Goal: Find contact information: Find contact information

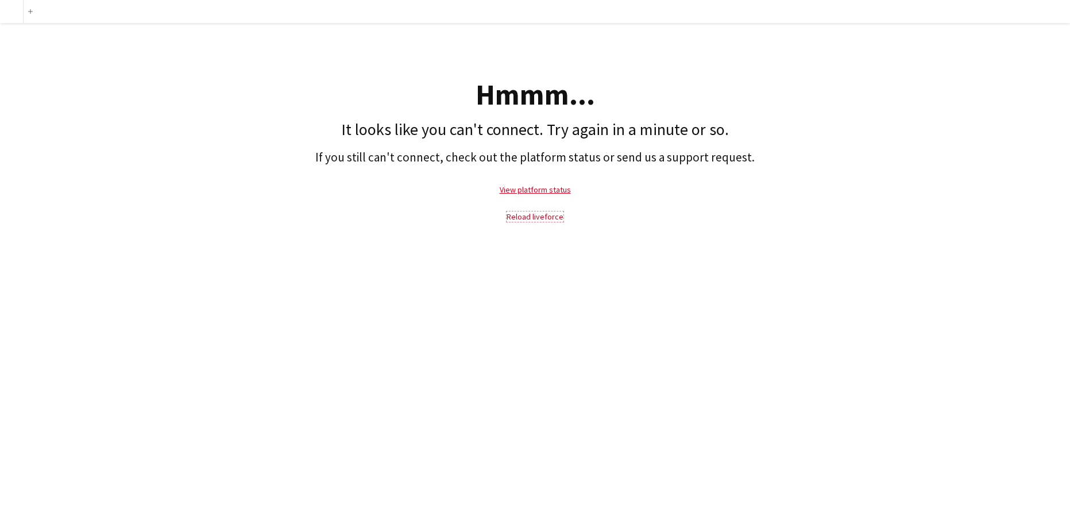
click at [515, 215] on link "Reload liveforce" at bounding box center [535, 216] width 57 height 10
click at [530, 195] on link "View platform status" at bounding box center [535, 189] width 71 height 10
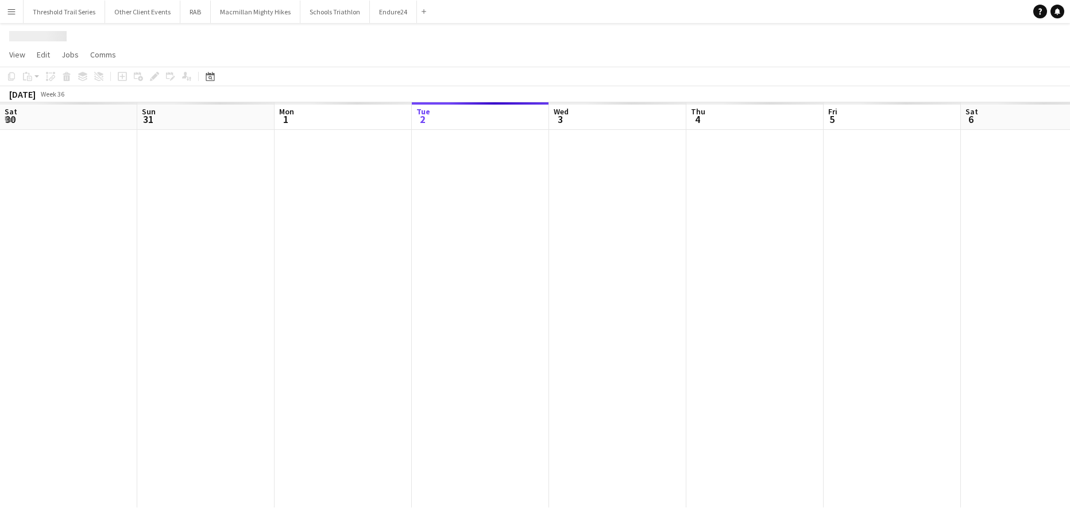
scroll to position [0, 275]
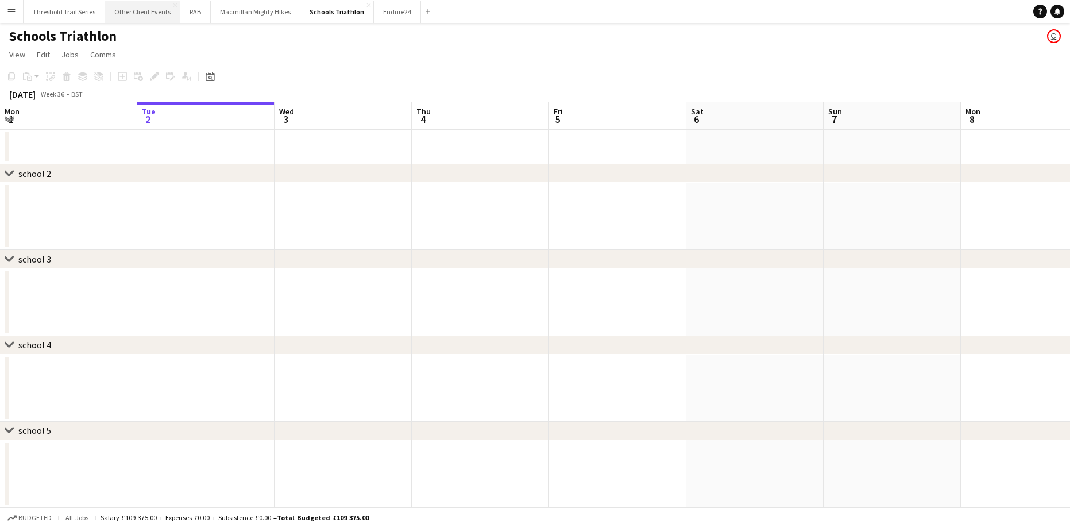
click at [149, 12] on button "Other Client Events Close" at bounding box center [142, 12] width 75 height 22
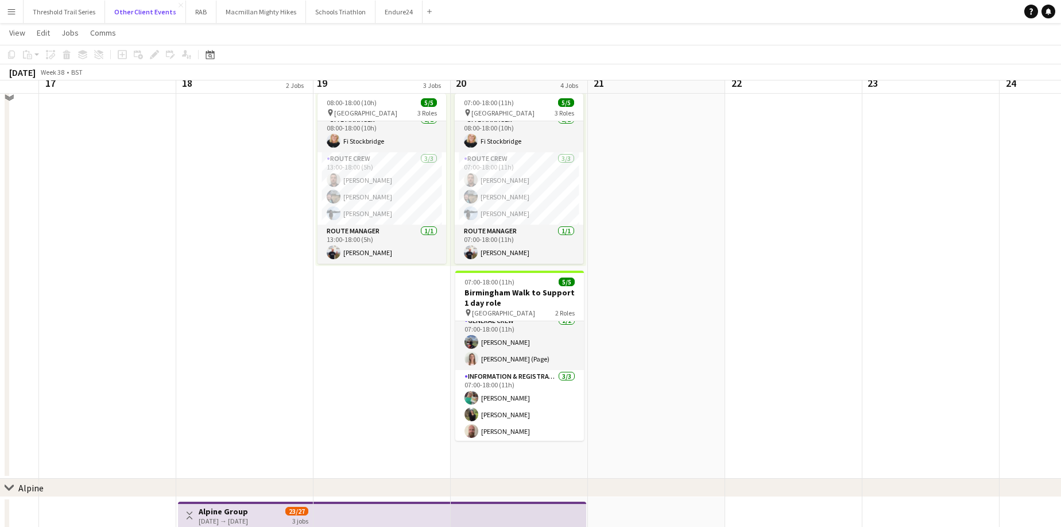
scroll to position [53, 0]
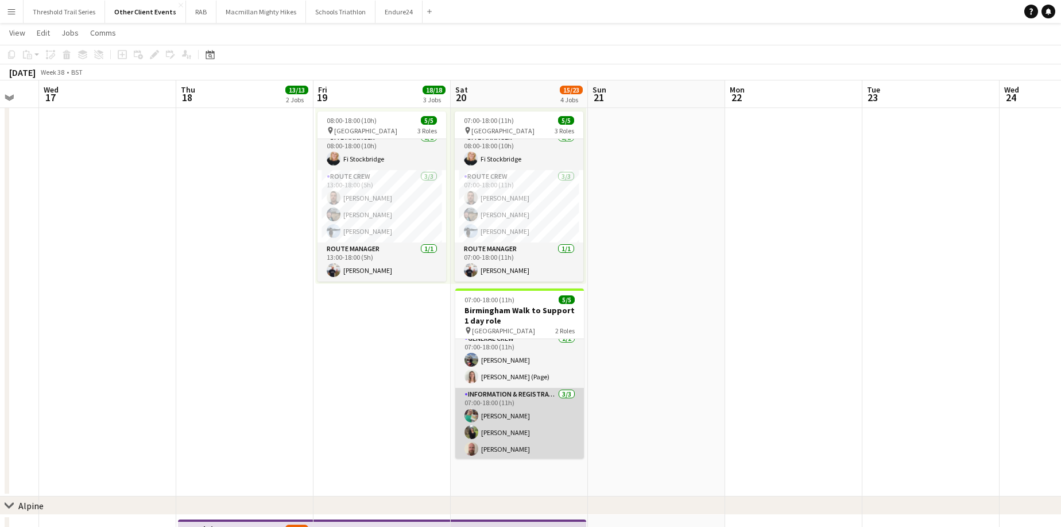
click at [513, 433] on app-card-role "Information & registration crew [DATE] 07:00-18:00 (11h) [PERSON_NAME] [PERSON_…" at bounding box center [519, 424] width 129 height 72
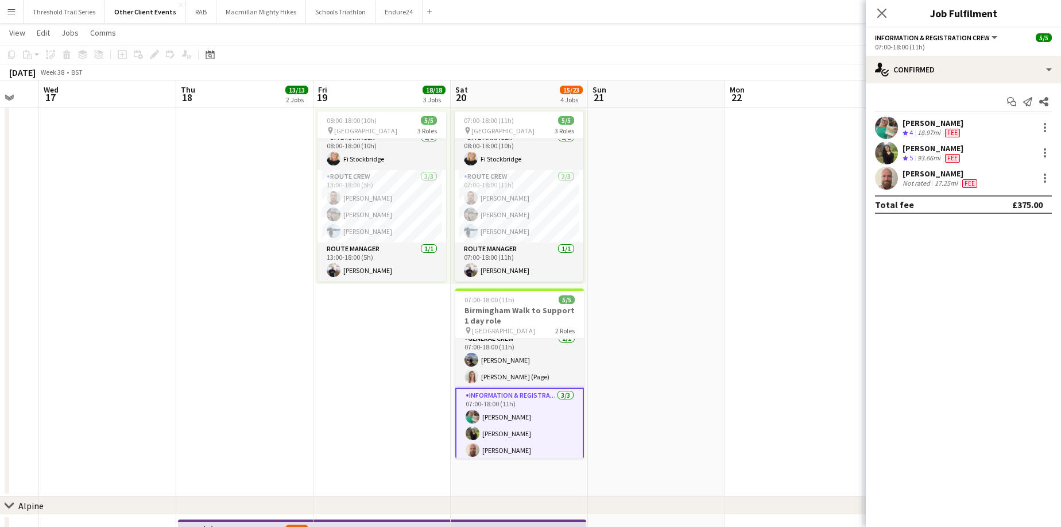
click at [924, 130] on div "18.97mi" at bounding box center [929, 133] width 28 height 10
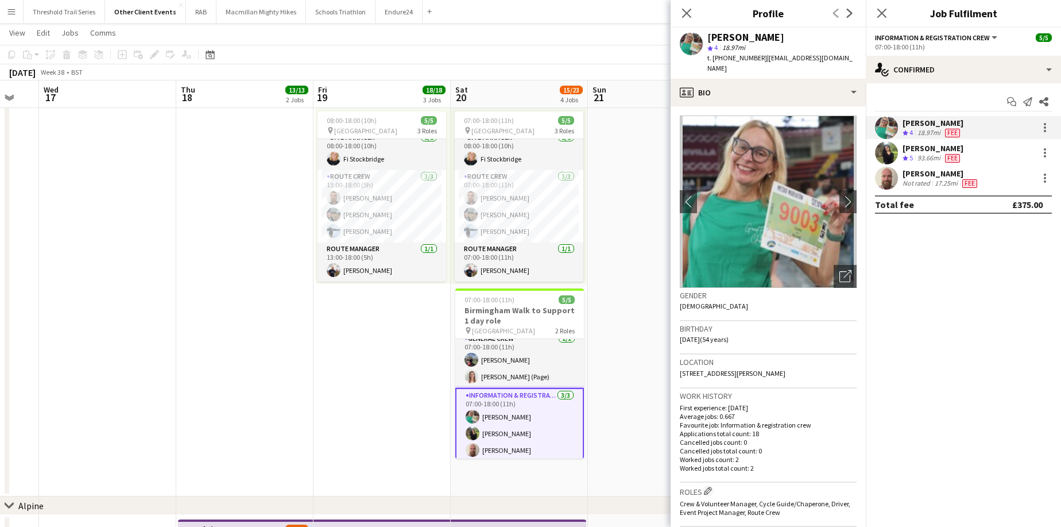
scroll to position [432, 0]
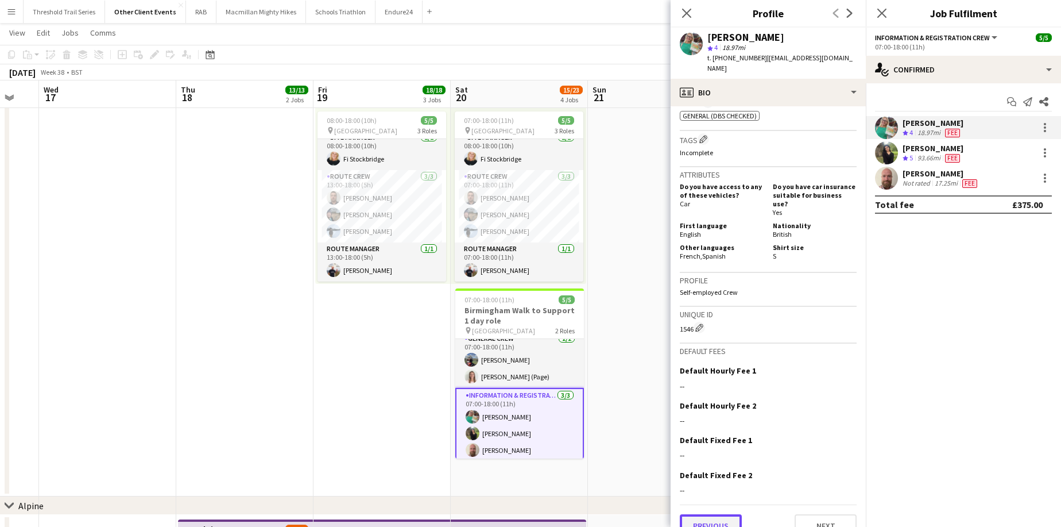
click at [708, 514] on button "Previous" at bounding box center [711, 525] width 62 height 23
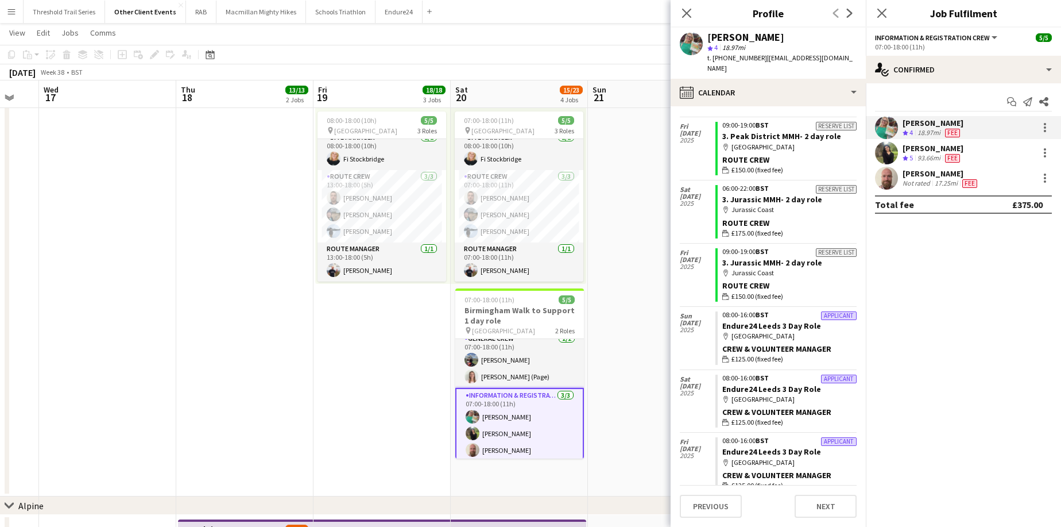
scroll to position [680, 0]
click at [712, 508] on button "Previous" at bounding box center [711, 505] width 62 height 23
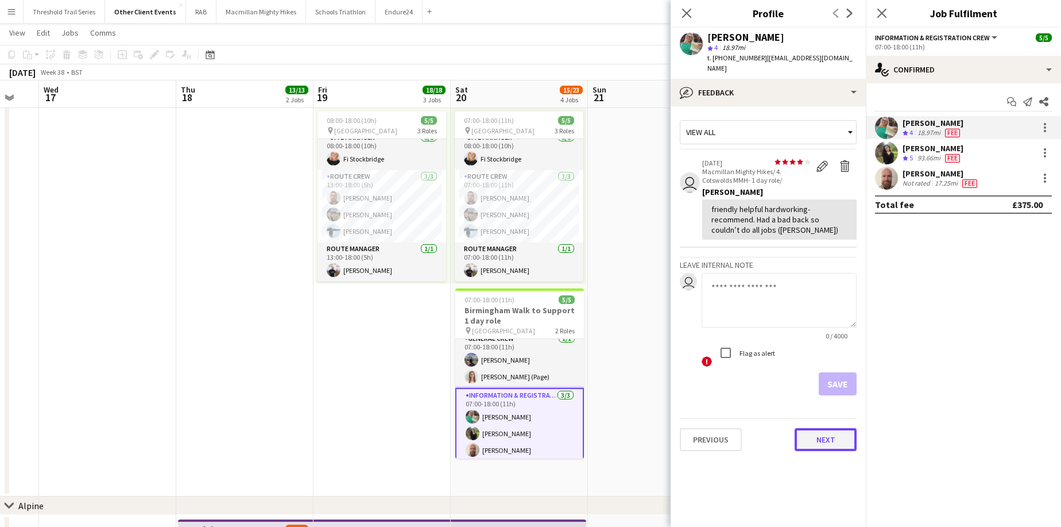
click at [833, 431] on button "Next" at bounding box center [826, 439] width 62 height 23
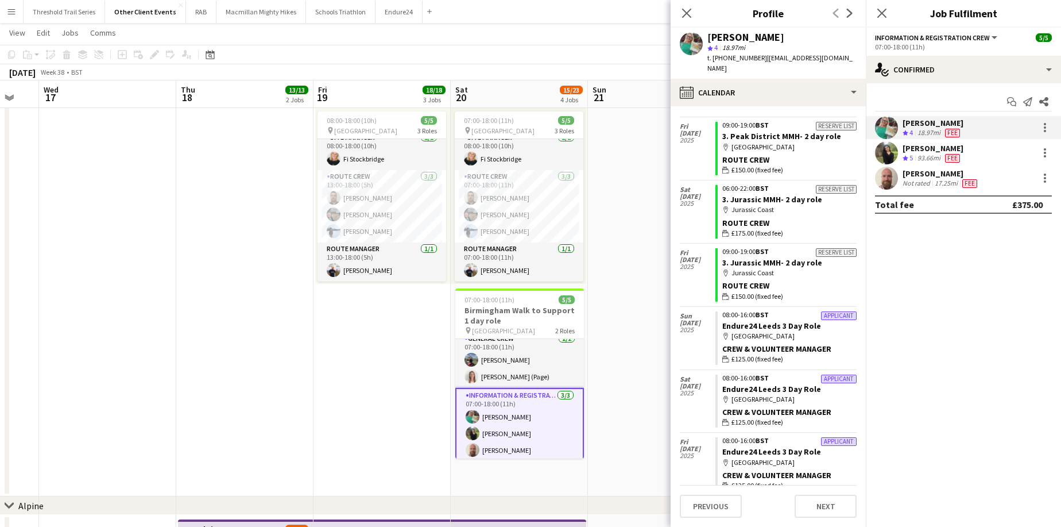
scroll to position [0, 0]
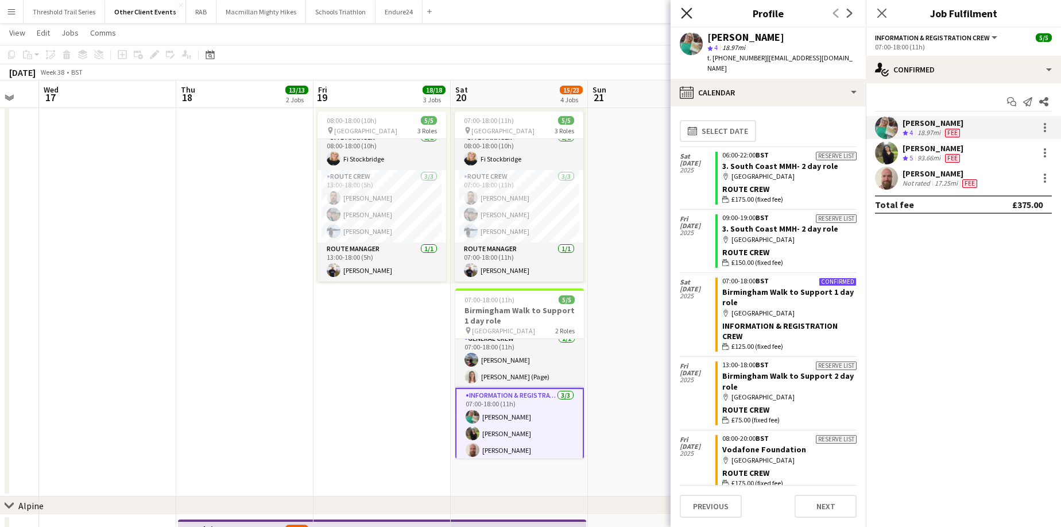
click at [687, 9] on icon "Close pop-in" at bounding box center [686, 12] width 11 height 11
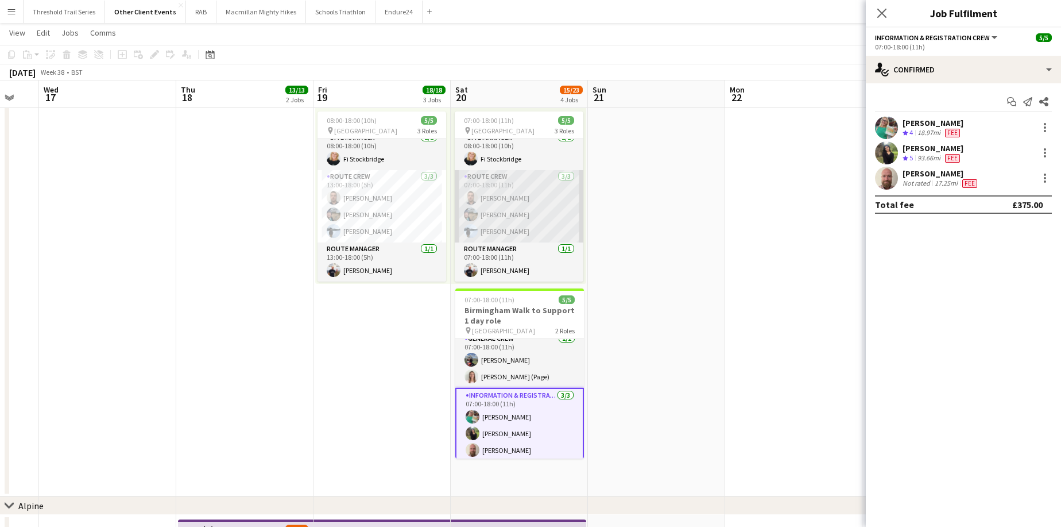
click at [490, 218] on app-card-role "Route Crew [DATE] 07:00-18:00 (11h) [PERSON_NAME] [PERSON_NAME] [PERSON_NAME]" at bounding box center [519, 206] width 129 height 72
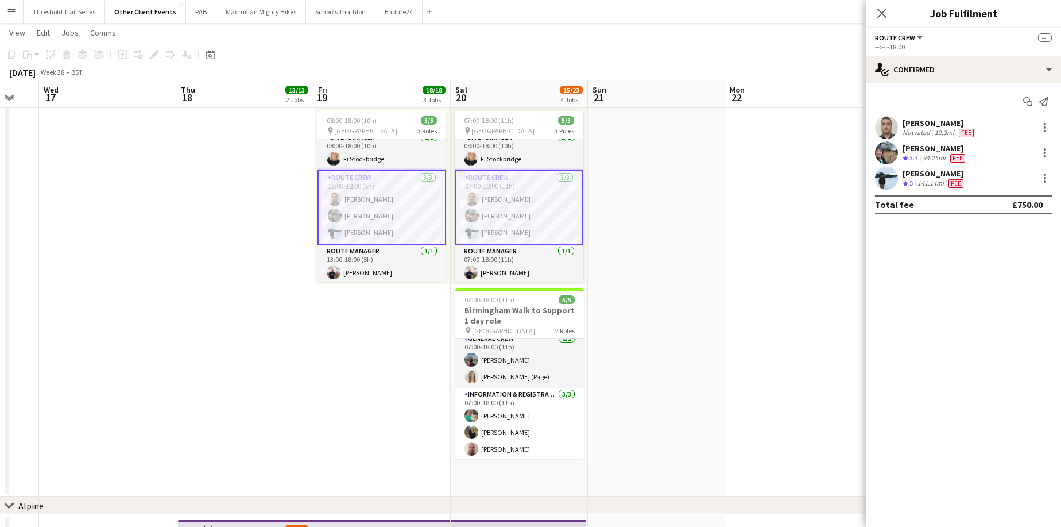
click at [919, 174] on div "[PERSON_NAME]" at bounding box center [934, 173] width 63 height 10
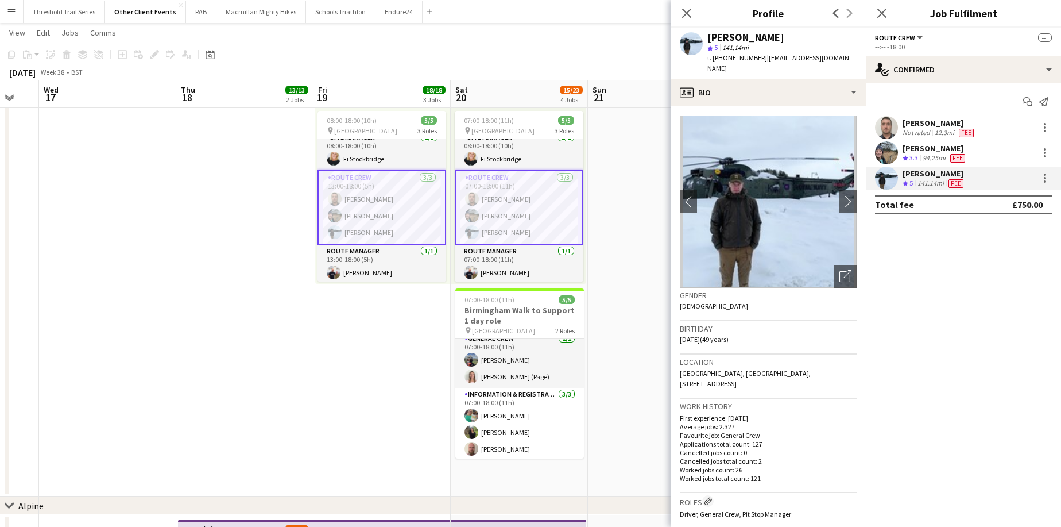
drag, startPoint x: 759, startPoint y: 57, endPoint x: 723, endPoint y: 62, distance: 35.9
click at [723, 62] on div "t. [PHONE_NUMBER] | [EMAIL_ADDRESS][DOMAIN_NAME]" at bounding box center [782, 63] width 149 height 21
copy span "7739596206"
